Goal: Information Seeking & Learning: Learn about a topic

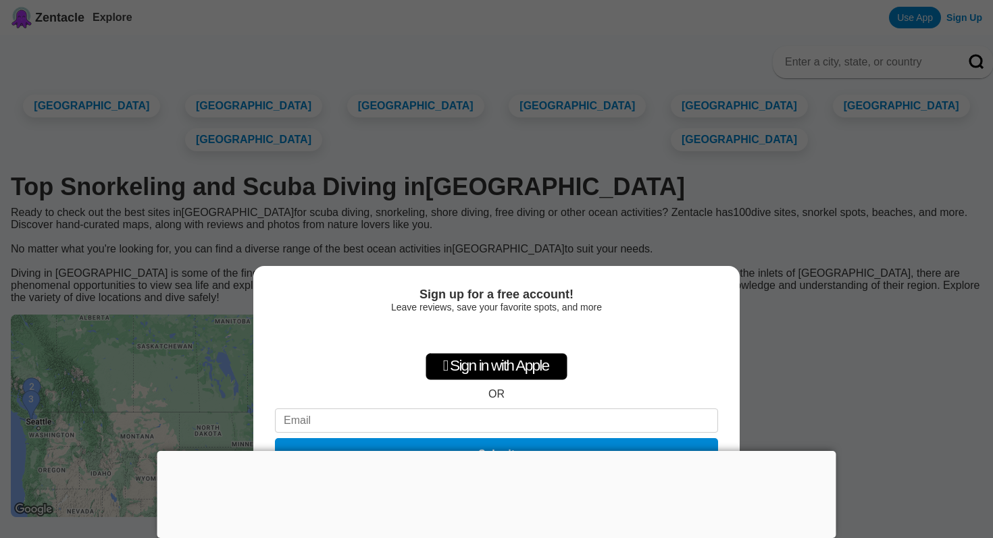
click at [495, 451] on div at bounding box center [496, 451] width 679 height 0
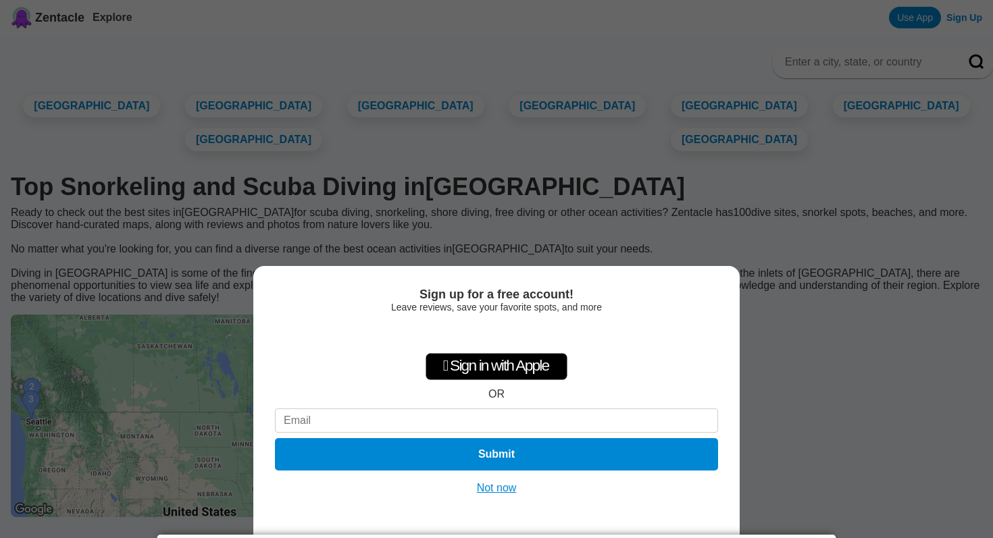
click at [503, 489] on button "Not now" at bounding box center [497, 489] width 48 height 14
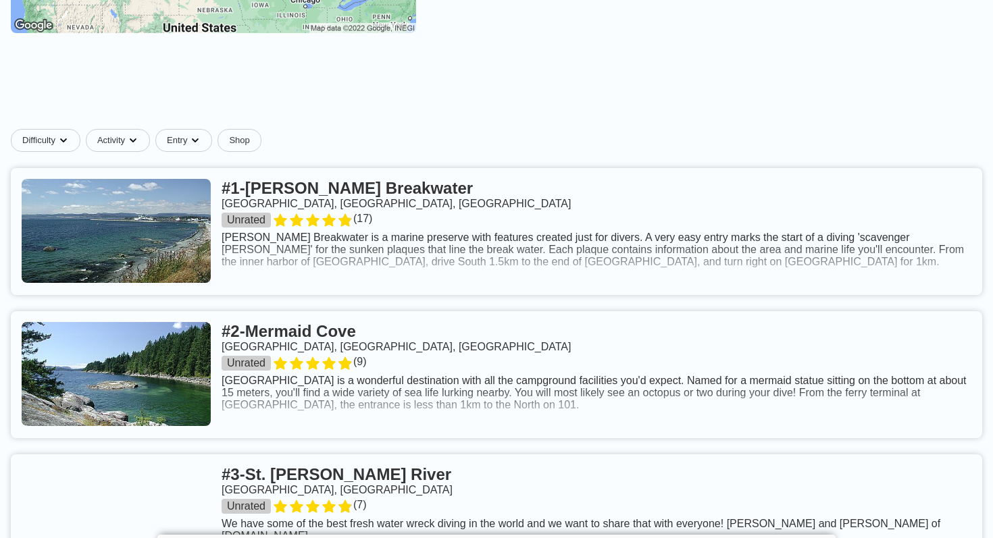
scroll to position [486, 0]
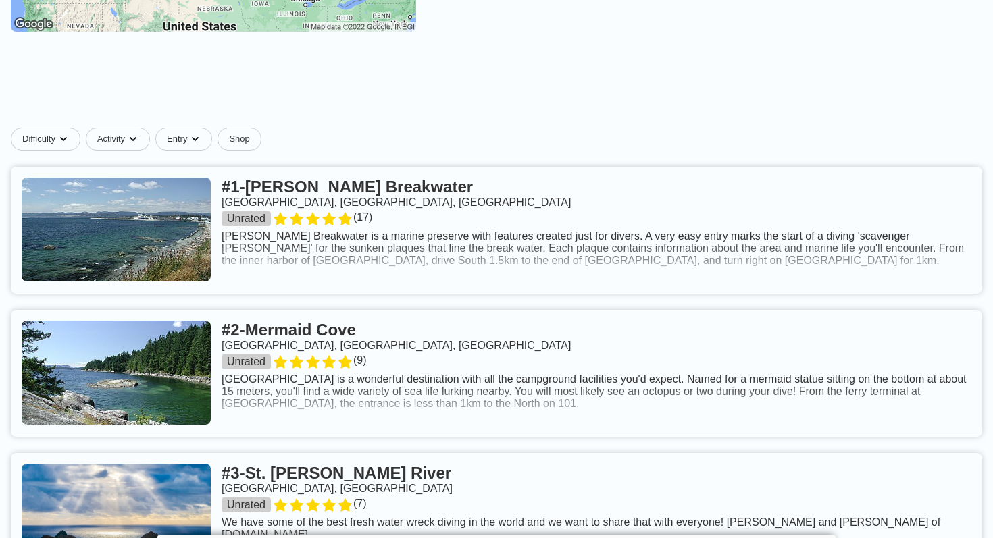
click at [501, 437] on link at bounding box center [497, 373] width 972 height 127
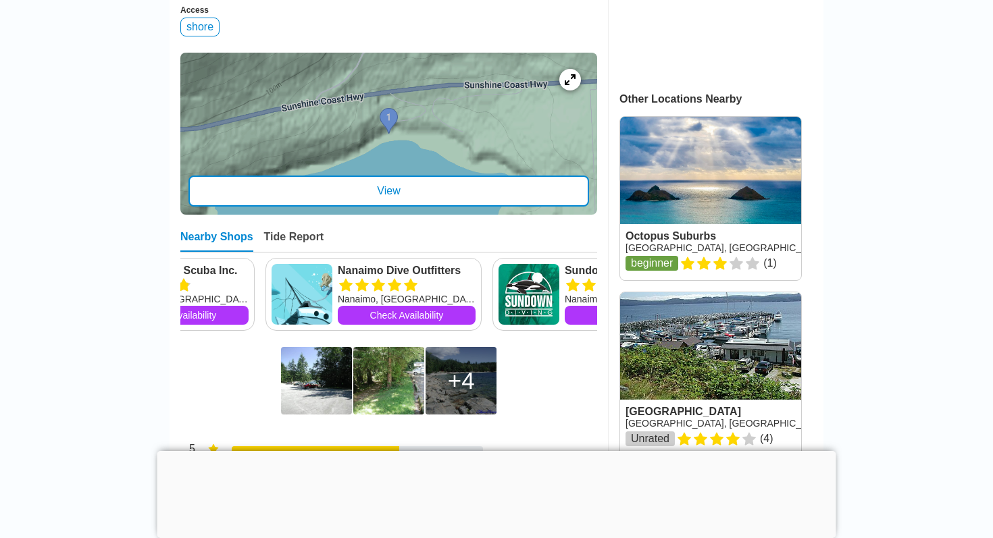
scroll to position [572, 0]
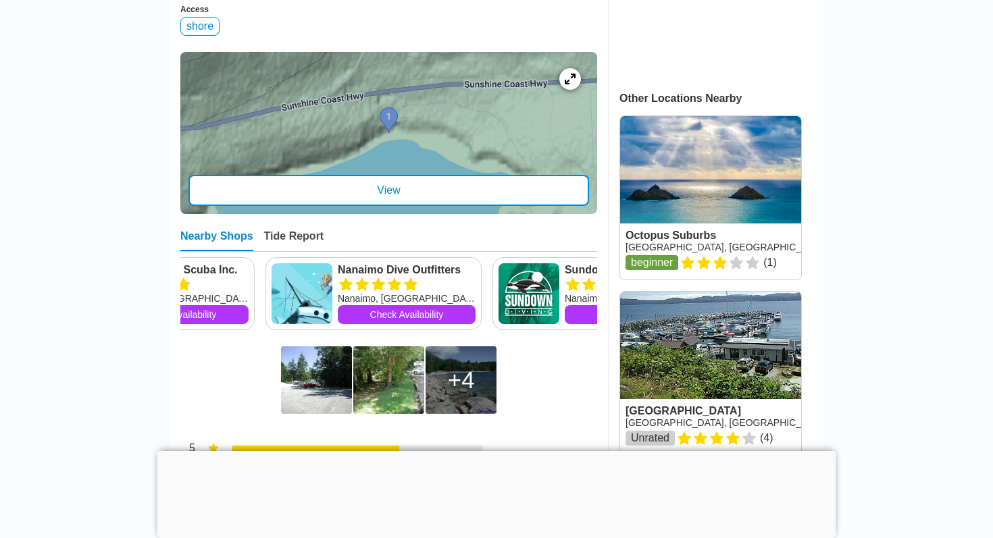
click at [387, 175] on div "View" at bounding box center [388, 190] width 401 height 31
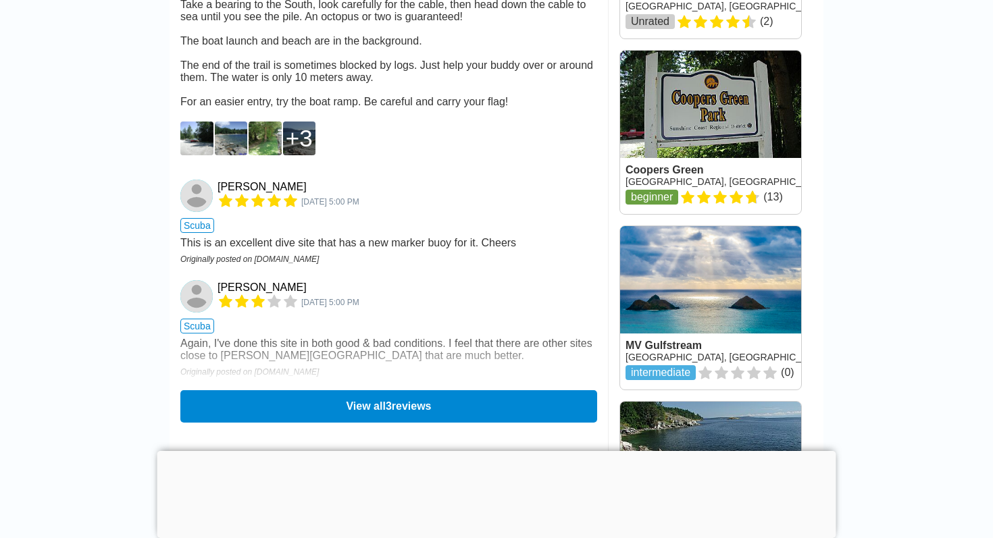
scroll to position [1344, 0]
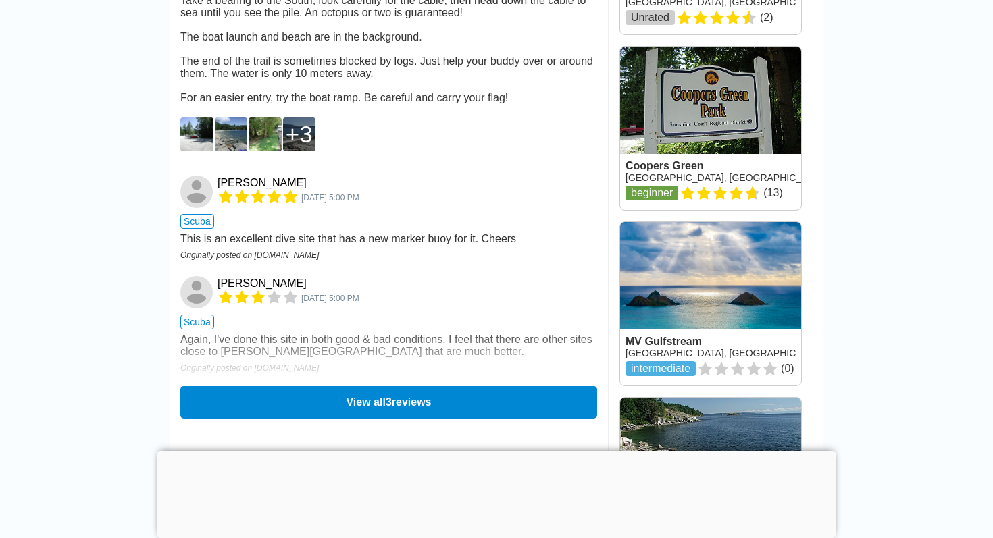
click at [316, 342] on div "Again, I've done this site in both good & bad conditions. I feel that there are…" at bounding box center [388, 346] width 417 height 24
click at [401, 404] on button "View all 3 reviews" at bounding box center [388, 402] width 425 height 33
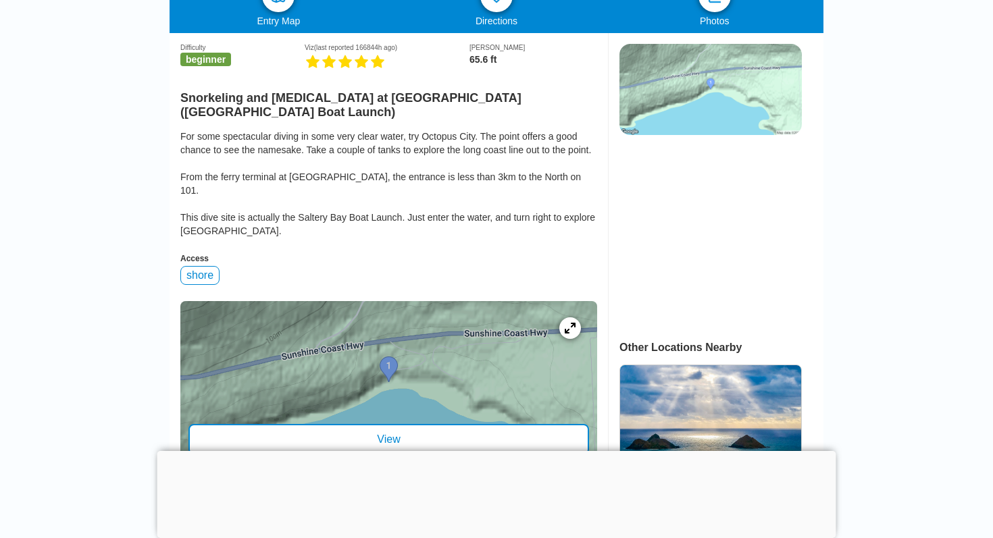
scroll to position [294, 0]
